Goal: Task Accomplishment & Management: Use online tool/utility

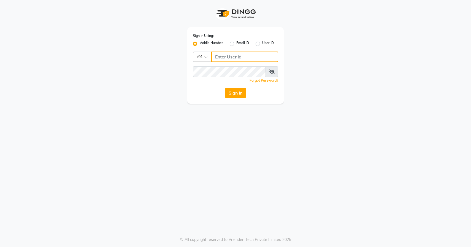
click at [229, 55] on input "Username" at bounding box center [244, 56] width 67 height 10
type input "8948573904"
click at [275, 70] on span at bounding box center [271, 71] width 13 height 10
click at [272, 71] on icon at bounding box center [272, 71] width 6 height 4
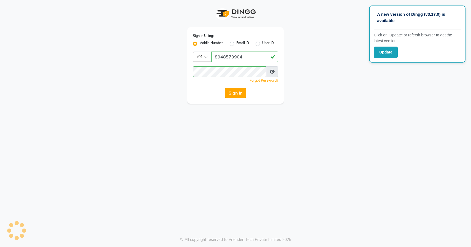
click at [240, 94] on button "Sign In" at bounding box center [235, 93] width 21 height 10
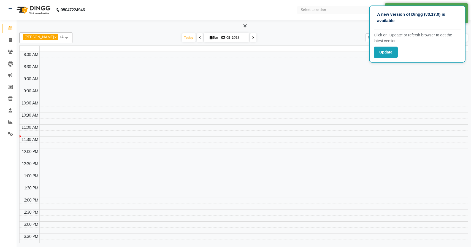
select select "en"
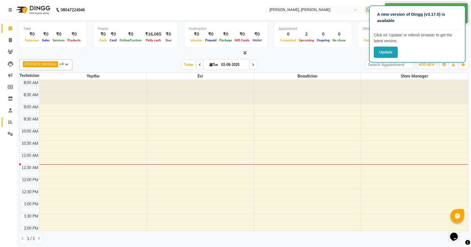
click at [9, 118] on link "Reports" at bounding box center [8, 122] width 13 height 9
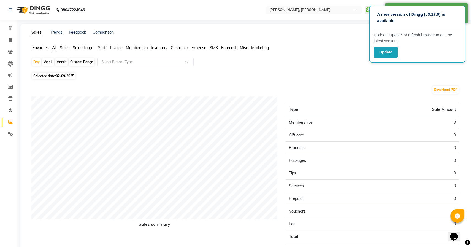
click at [203, 48] on span "Expense" at bounding box center [198, 47] width 15 height 5
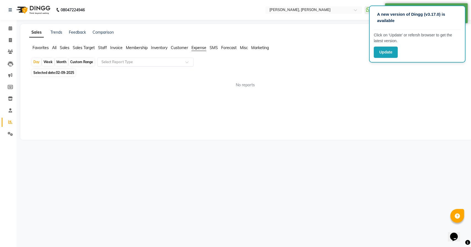
click at [135, 63] on input "text" at bounding box center [139, 62] width 79 height 6
click at [115, 78] on div "Expense" at bounding box center [145, 82] width 96 height 11
click at [64, 72] on span "02-09-2025" at bounding box center [65, 72] width 18 height 4
select select "9"
select select "2025"
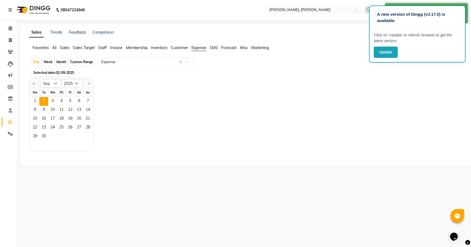
click at [84, 61] on div "Custom Range" at bounding box center [82, 62] width 26 height 8
select select "9"
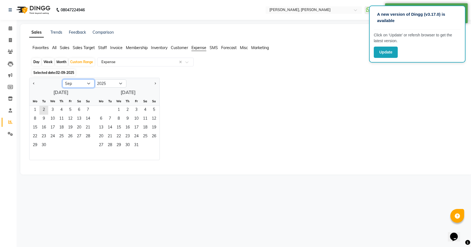
click at [71, 82] on select "Jan Feb Mar Apr May Jun [DATE] Aug Sep Oct Nov Dec" at bounding box center [78, 83] width 32 height 8
click at [62, 79] on select "Jan Feb Mar Apr May Jun [DATE] Aug Sep Oct Nov Dec" at bounding box center [78, 83] width 32 height 8
click at [112, 81] on select "2015 2016 2017 2018 2019 2020 2021 2022 2023 2024 2025 2026 2027 2028 2029 2030…" at bounding box center [110, 83] width 32 height 8
click at [94, 79] on select "2015 2016 2017 2018 2019 2020 2021 2022 2023 2024 2025 2026 2027 2028 2029 2030…" at bounding box center [110, 83] width 32 height 8
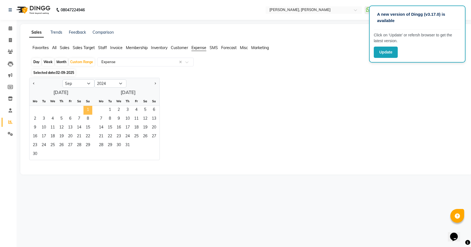
click at [86, 107] on span "1" at bounding box center [87, 110] width 9 height 9
click at [85, 83] on select "Jan Feb Mar Apr May Jun [DATE] Aug Sep Oct Nov Dec" at bounding box center [78, 83] width 32 height 8
click at [62, 79] on select "Jan Feb Mar Apr May Jun [DATE] Aug Sep Oct Nov Dec" at bounding box center [78, 83] width 32 height 8
click at [107, 82] on select "2014 2015 2016 2017 2018 2019 2020 2021 2022 2023 2024 2025 2026 2027 2028 2029…" at bounding box center [110, 83] width 32 height 8
select select "2025"
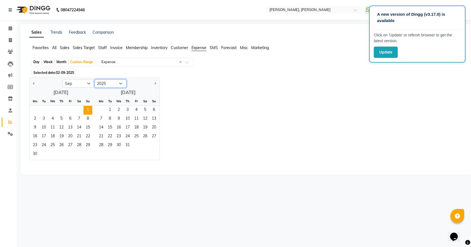
click at [94, 79] on select "2014 2015 2016 2017 2018 2019 2020 2021 2022 2023 2024 2025 2026 2027 2028 2029…" at bounding box center [110, 83] width 32 height 8
click at [44, 108] on span "2" at bounding box center [43, 110] width 9 height 9
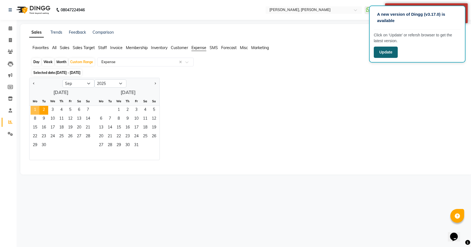
click at [385, 54] on button "Update" at bounding box center [385, 52] width 24 height 11
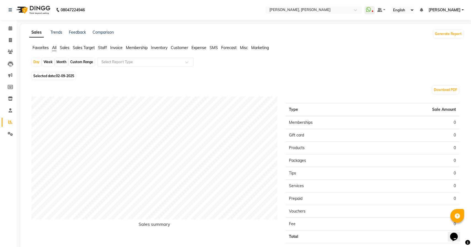
click at [90, 59] on div "Custom Range" at bounding box center [82, 62] width 26 height 8
select select "9"
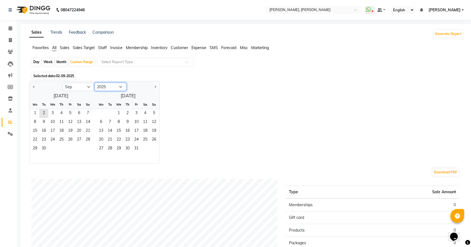
click at [118, 87] on select "2015 2016 2017 2018 2019 2020 2021 2022 2023 2024 2025 2026 2027 2028 2029 2030…" at bounding box center [110, 87] width 32 height 8
select select "2024"
click at [94, 83] on select "2015 2016 2017 2018 2019 2020 2021 2022 2023 2024 2025 2026 2027 2028 2029 2030…" at bounding box center [110, 87] width 32 height 8
click at [84, 111] on span "1" at bounding box center [87, 113] width 9 height 9
click at [32, 87] on button "Previous month" at bounding box center [34, 86] width 4 height 9
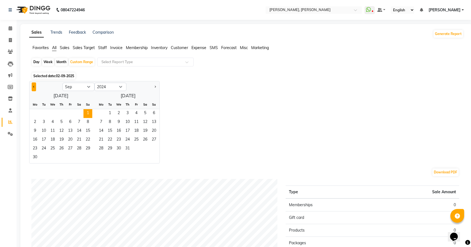
select select "8"
click at [60, 111] on span "1" at bounding box center [61, 113] width 9 height 9
click at [109, 84] on select "2014 2015 2016 2017 2018 2019 2020 2021 2022 2023 2024 2025 2026 2027 2028 2029…" at bounding box center [110, 87] width 32 height 8
select select "2025"
click at [94, 83] on select "2014 2015 2016 2017 2018 2019 2020 2021 2022 2023 2024 2025 2026 2027 2028 2029…" at bounding box center [110, 87] width 32 height 8
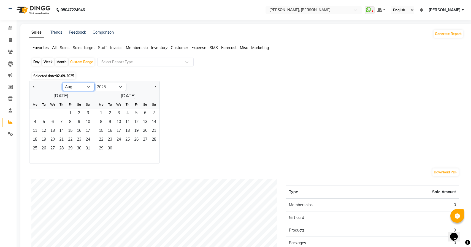
click at [82, 86] on select "Jan Feb Mar Apr May Jun [DATE] Aug Sep Oct Nov Dec" at bounding box center [78, 87] width 32 height 8
select select "9"
click at [62, 83] on select "Jan Feb Mar Apr May Jun [DATE] Aug Sep Oct Nov Dec" at bounding box center [78, 87] width 32 height 8
click at [44, 114] on span "2" at bounding box center [43, 113] width 9 height 9
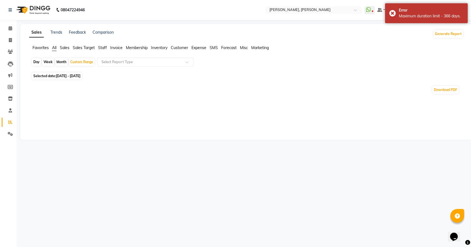
click at [80, 76] on span "[DATE] - [DATE]" at bounding box center [68, 76] width 24 height 4
select select "8"
select select "2024"
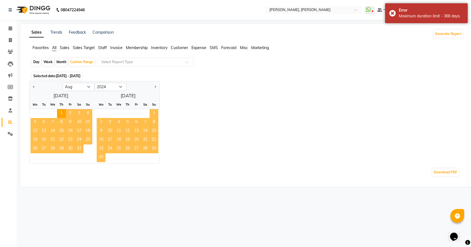
click at [152, 113] on span "1" at bounding box center [153, 113] width 9 height 9
select select "9"
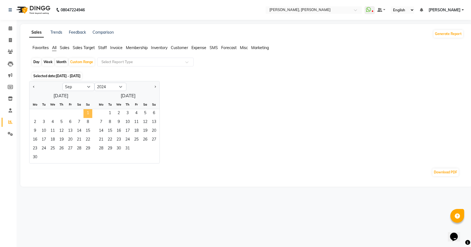
click at [88, 113] on span "1" at bounding box center [87, 113] width 9 height 9
click at [395, 100] on div "Jan Feb Mar Apr May Jun [DATE] Aug Sep Oct Nov [DATE] 2015 2016 2017 2018 2019 …" at bounding box center [246, 122] width 434 height 82
click at [289, 108] on div "Jan Feb Mar Apr May Jun [DATE] Aug Sep Oct Nov [DATE] 2015 2016 2017 2018 2019 …" at bounding box center [246, 122] width 434 height 82
click at [88, 112] on span "1" at bounding box center [87, 113] width 9 height 9
click at [107, 89] on select "2014 2015 2016 2017 2018 2019 2020 2021 2022 2023 2024 2025 2026 2027 2028 2029…" at bounding box center [110, 87] width 32 height 8
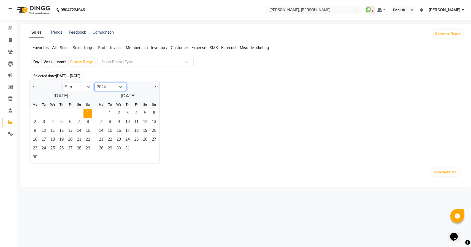
select select "2025"
click at [94, 83] on select "2014 2015 2016 2017 2018 2019 2020 2021 2022 2023 2024 2025 2026 2027 2028 2029…" at bounding box center [110, 87] width 32 height 8
click at [32, 113] on span "1" at bounding box center [35, 113] width 9 height 9
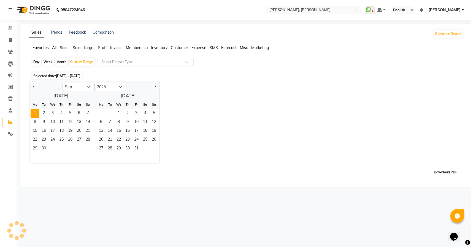
click at [438, 170] on button "Download PDF" at bounding box center [445, 172] width 26 height 8
select select "9"
select select "2025"
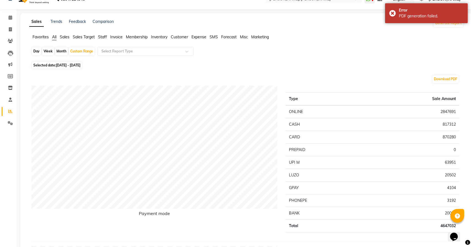
scroll to position [12, 0]
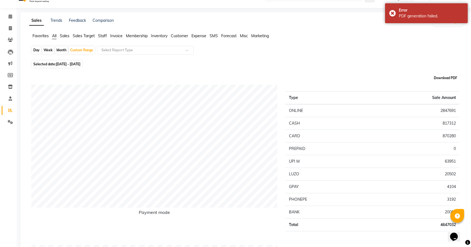
click at [454, 76] on button "Download PDF" at bounding box center [445, 78] width 26 height 8
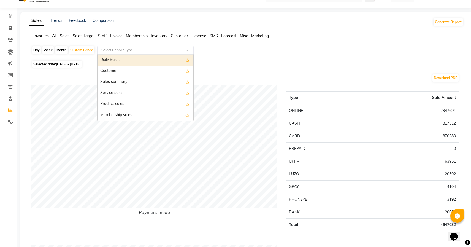
click at [155, 48] on input "text" at bounding box center [139, 50] width 79 height 6
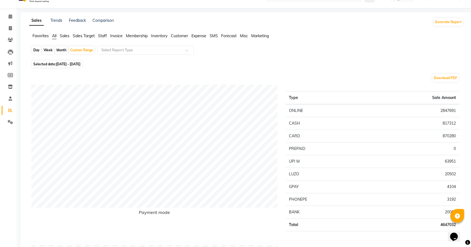
click at [200, 35] on span "Expense" at bounding box center [198, 35] width 15 height 5
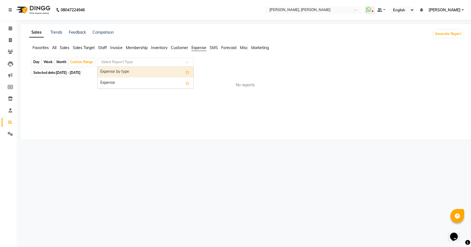
click at [126, 62] on input "text" at bounding box center [139, 62] width 79 height 6
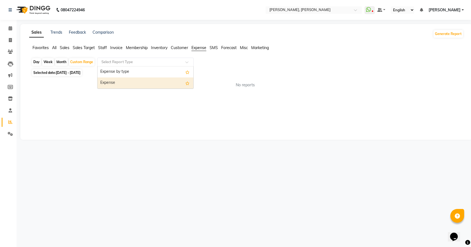
click at [110, 82] on div "Expense" at bounding box center [145, 82] width 96 height 11
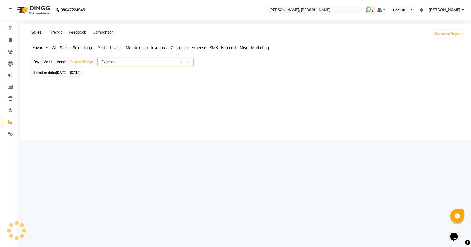
select select "filtered_report"
select select "csv"
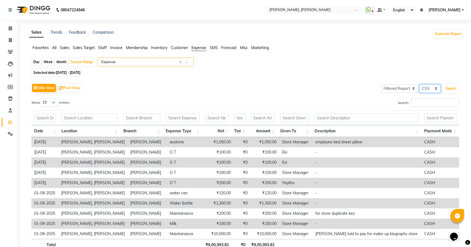
click at [429, 88] on select "Select CSV PDF" at bounding box center [429, 88] width 21 height 9
click at [419, 84] on select "Select CSV PDF" at bounding box center [429, 88] width 21 height 9
click at [53, 100] on select "10 25 50 100" at bounding box center [49, 102] width 19 height 9
select select "100"
click at [41, 98] on select "10 25 50 100" at bounding box center [49, 102] width 19 height 9
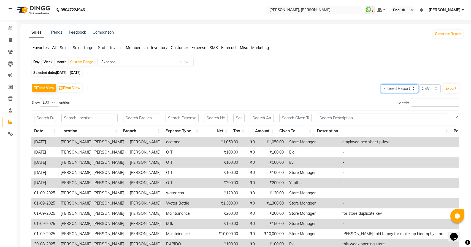
click at [405, 87] on select "Select Full Report Filtered Report" at bounding box center [399, 88] width 37 height 9
select select "full_report"
click at [381, 84] on select "Select Full Report Filtered Report" at bounding box center [399, 88] width 37 height 9
click at [451, 86] on button "Export" at bounding box center [450, 88] width 15 height 9
click at [57, 32] on link "Trends" at bounding box center [56, 32] width 12 height 5
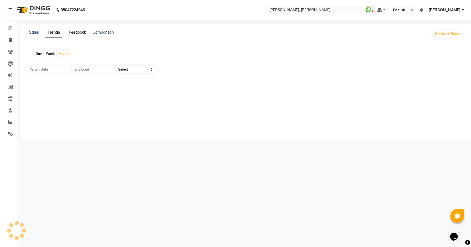
type input "01-09-2025"
type input "[DATE]"
select select "by_client"
click at [76, 32] on link "Feedback" at bounding box center [77, 32] width 17 height 5
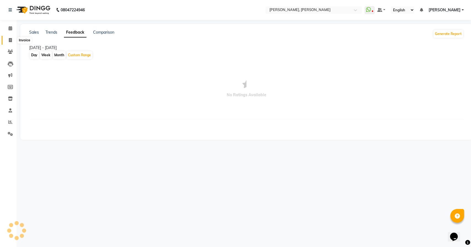
click at [12, 38] on span at bounding box center [11, 40] width 10 height 6
select select "7173"
select select "service"
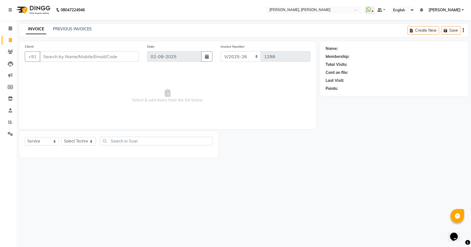
click at [10, 33] on li "Calendar" at bounding box center [8, 29] width 17 height 12
click at [10, 31] on span at bounding box center [11, 28] width 10 height 6
